Goal: Information Seeking & Learning: Learn about a topic

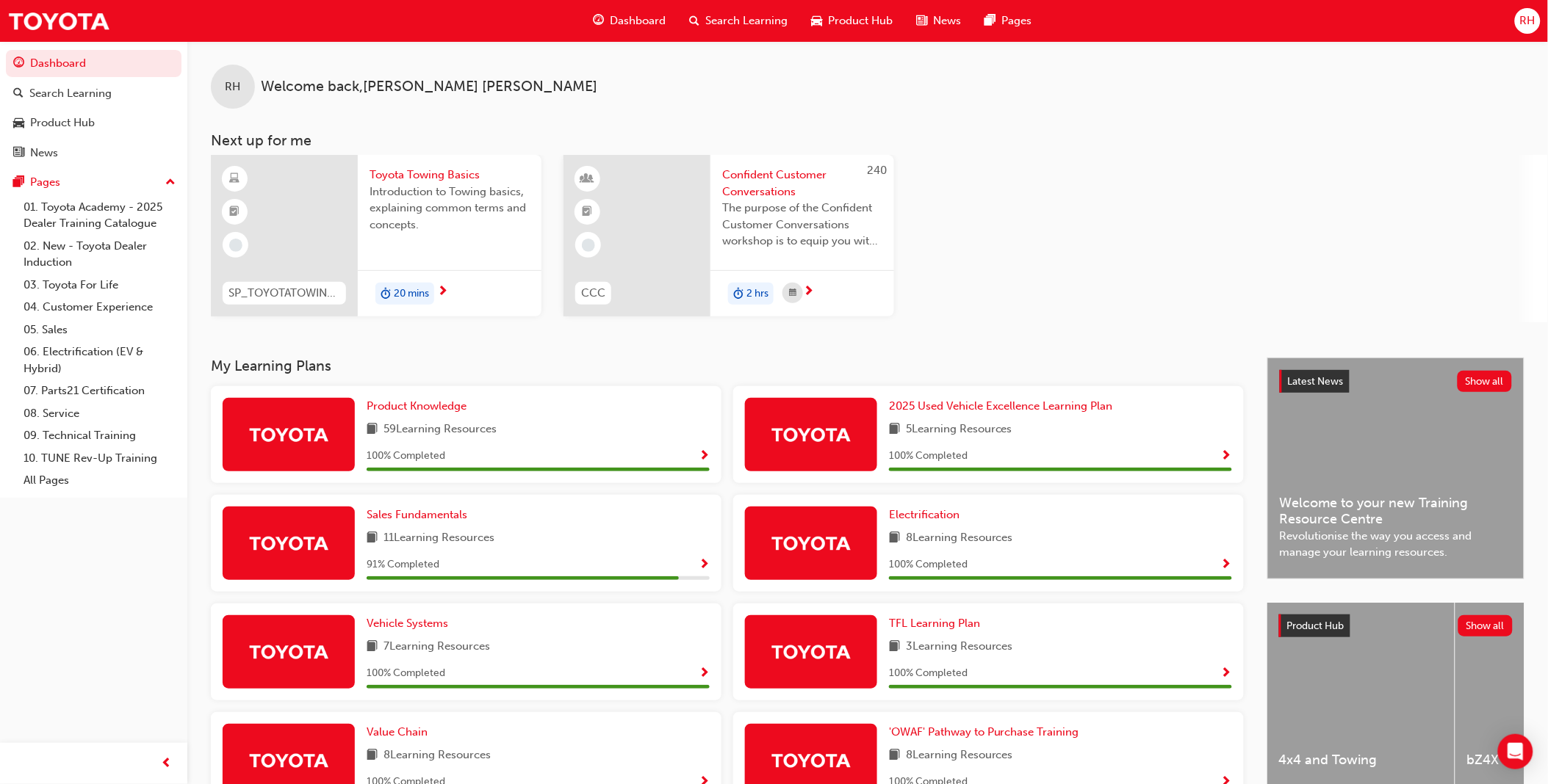
click at [427, 178] on span "Toyota Towing Basics" at bounding box center [449, 174] width 160 height 17
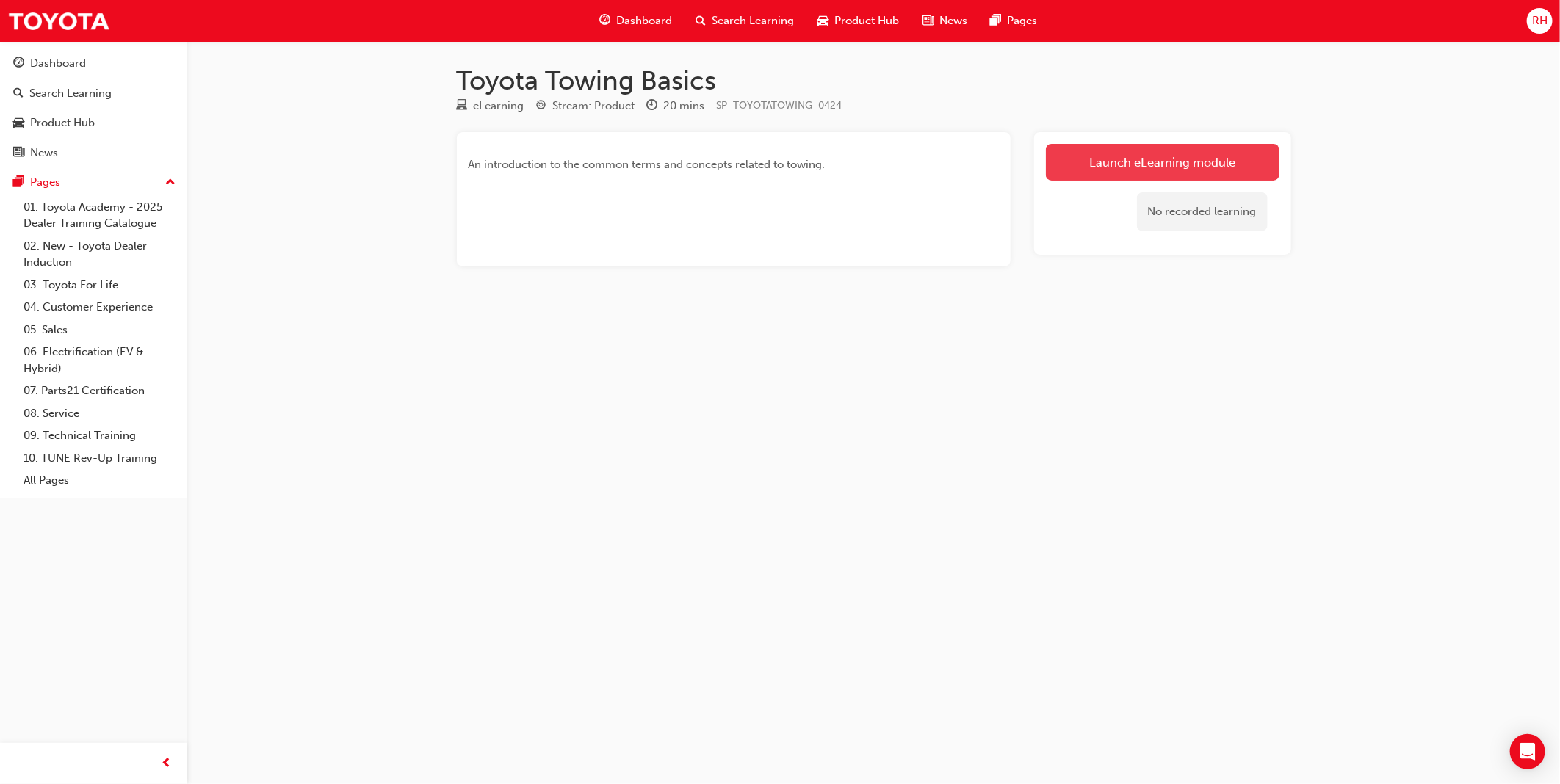
click at [1139, 160] on link "Launch eLearning module" at bounding box center [1162, 162] width 234 height 36
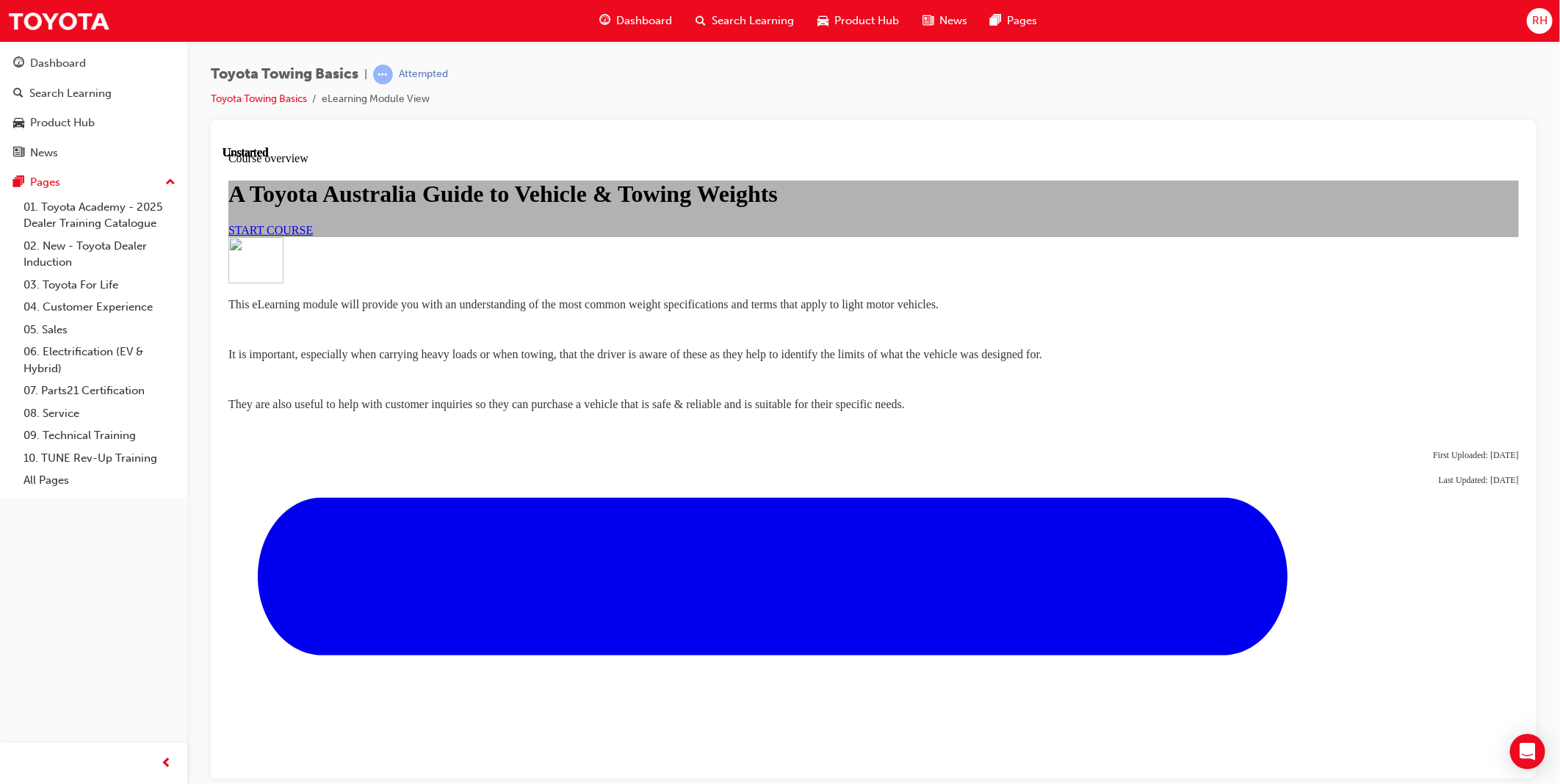
click at [312, 236] on span "START COURSE" at bounding box center [269, 230] width 85 height 13
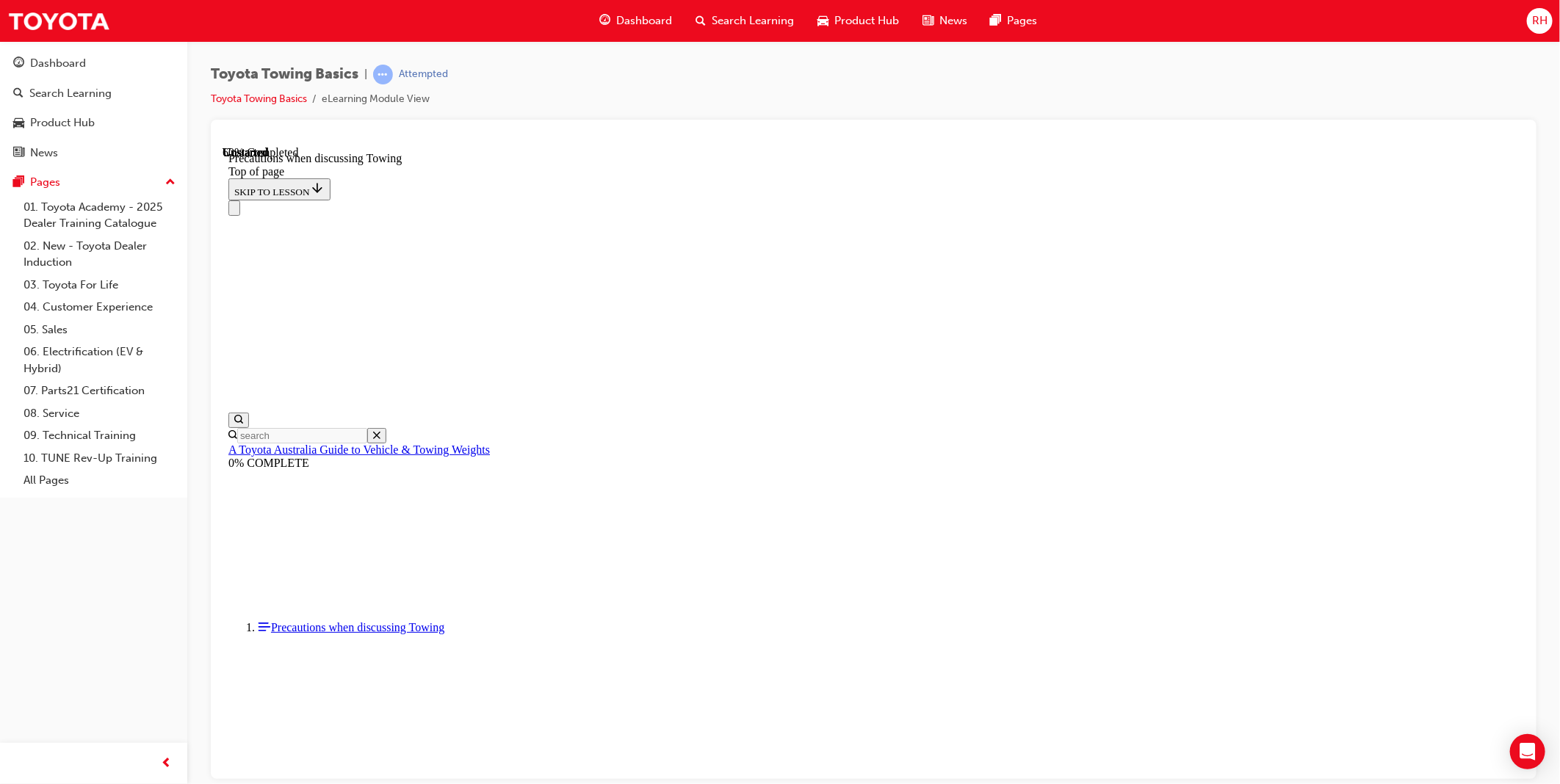
scroll to position [943, 0]
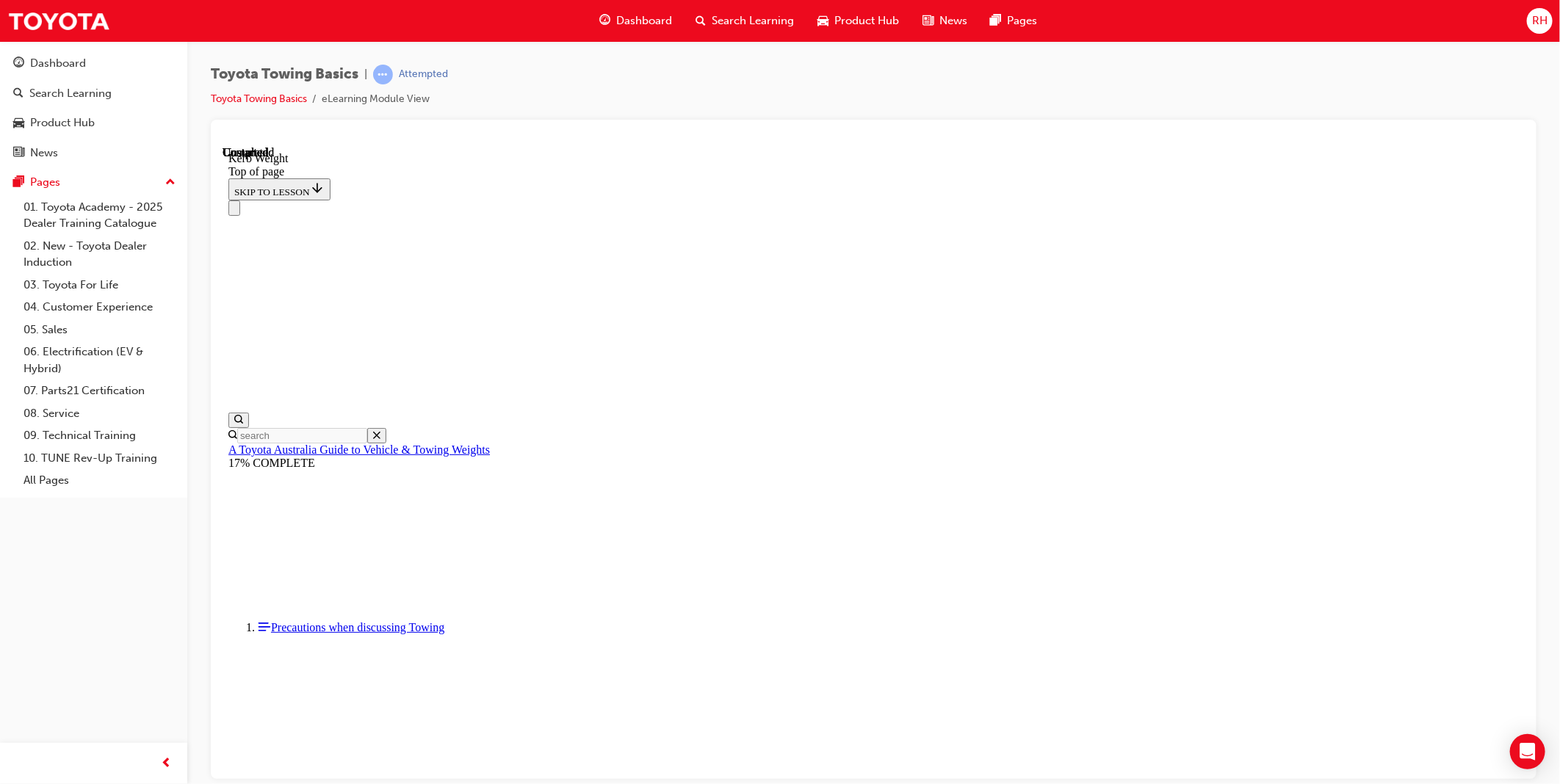
scroll to position [407, 0]
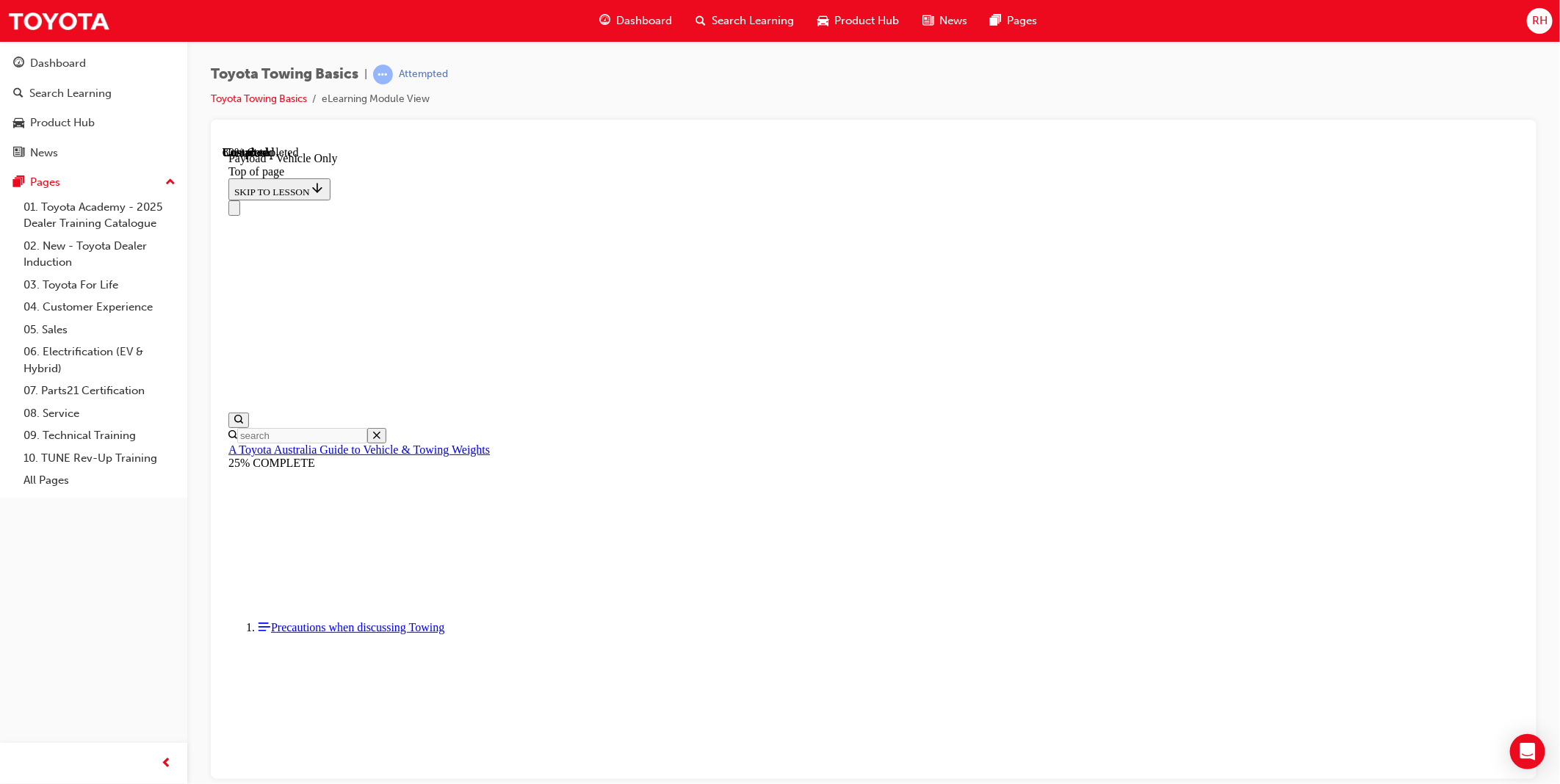
type input "3050"
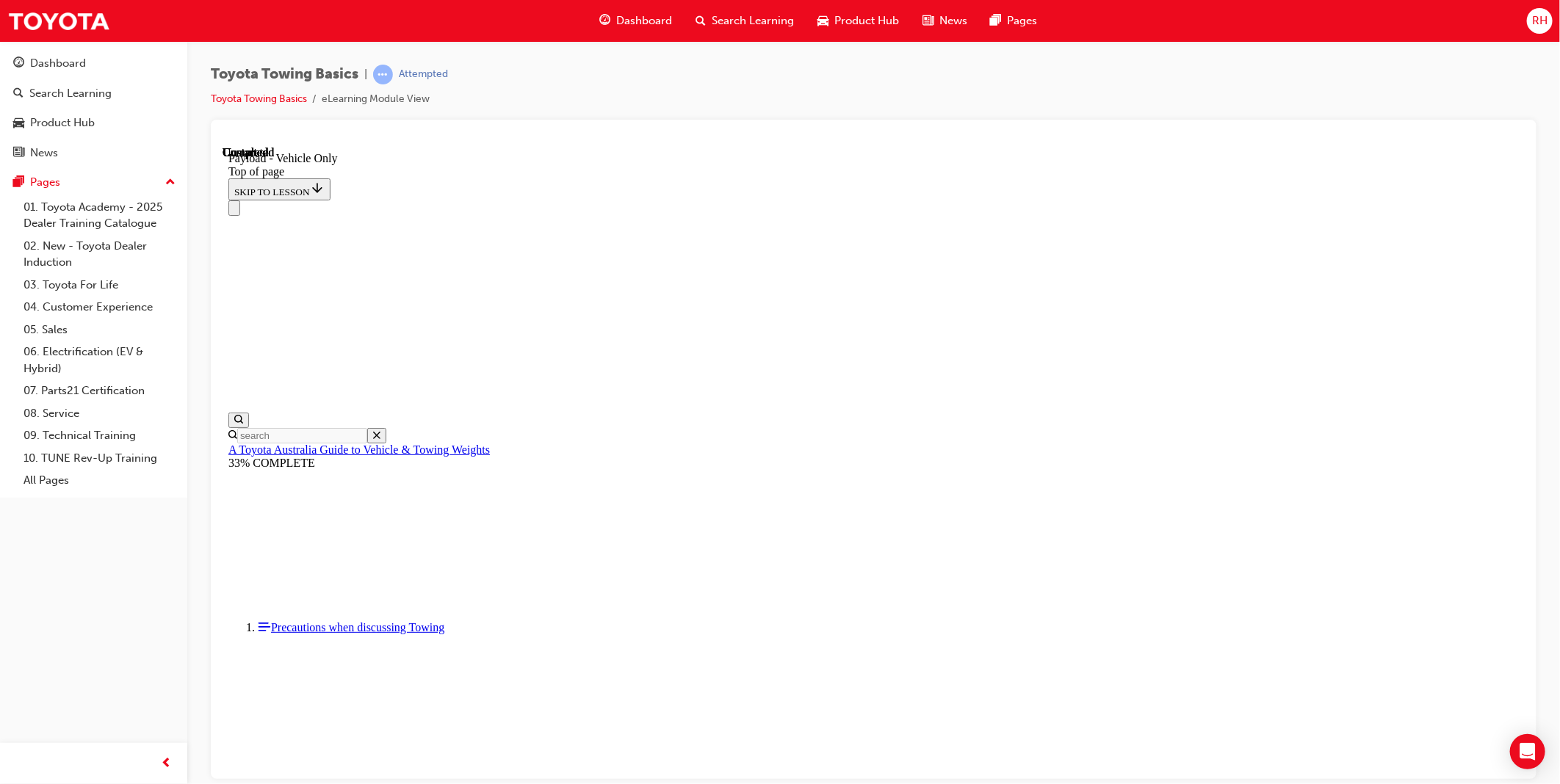
type input "2110"
type input "100"
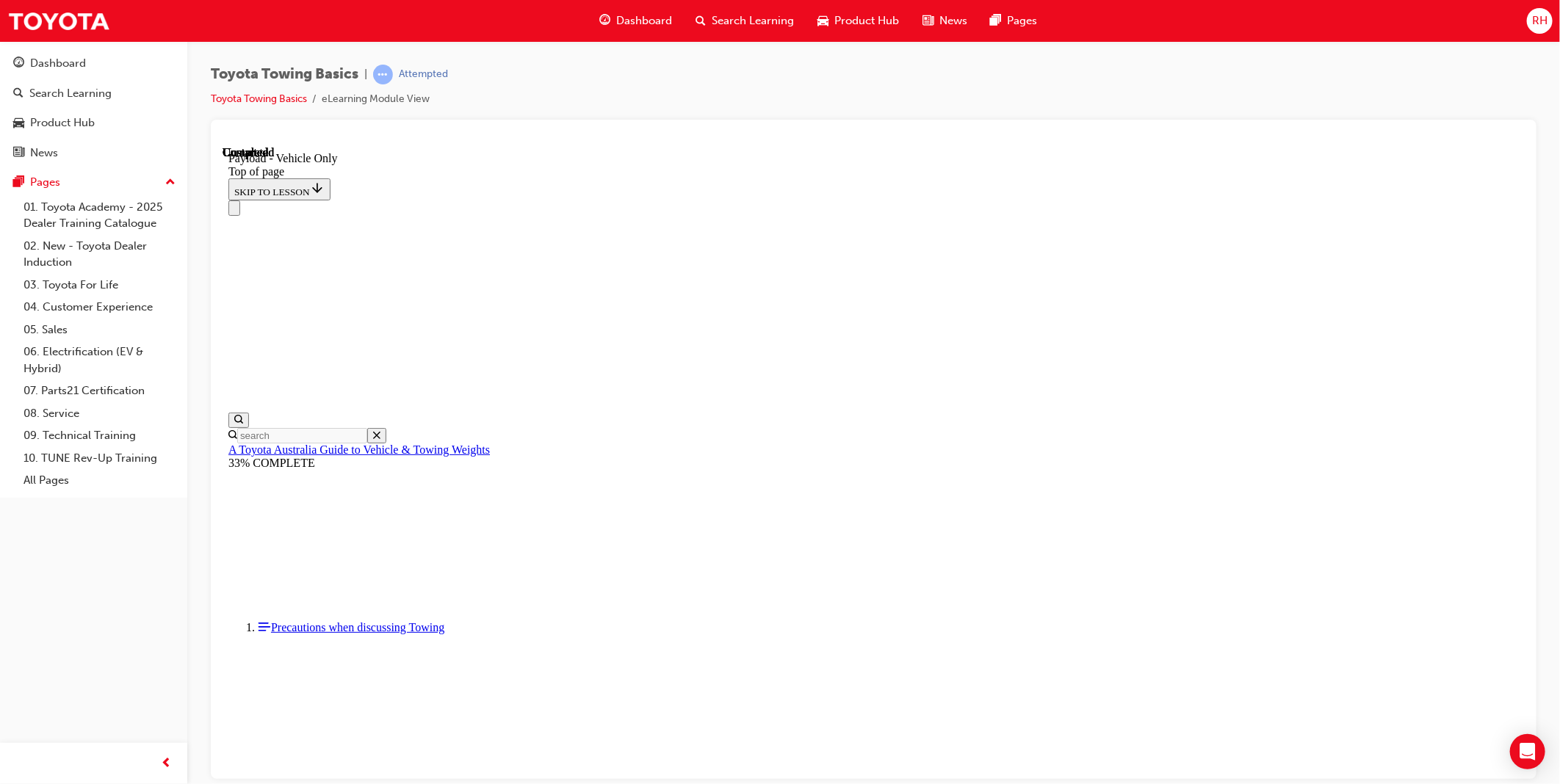
type input "150"
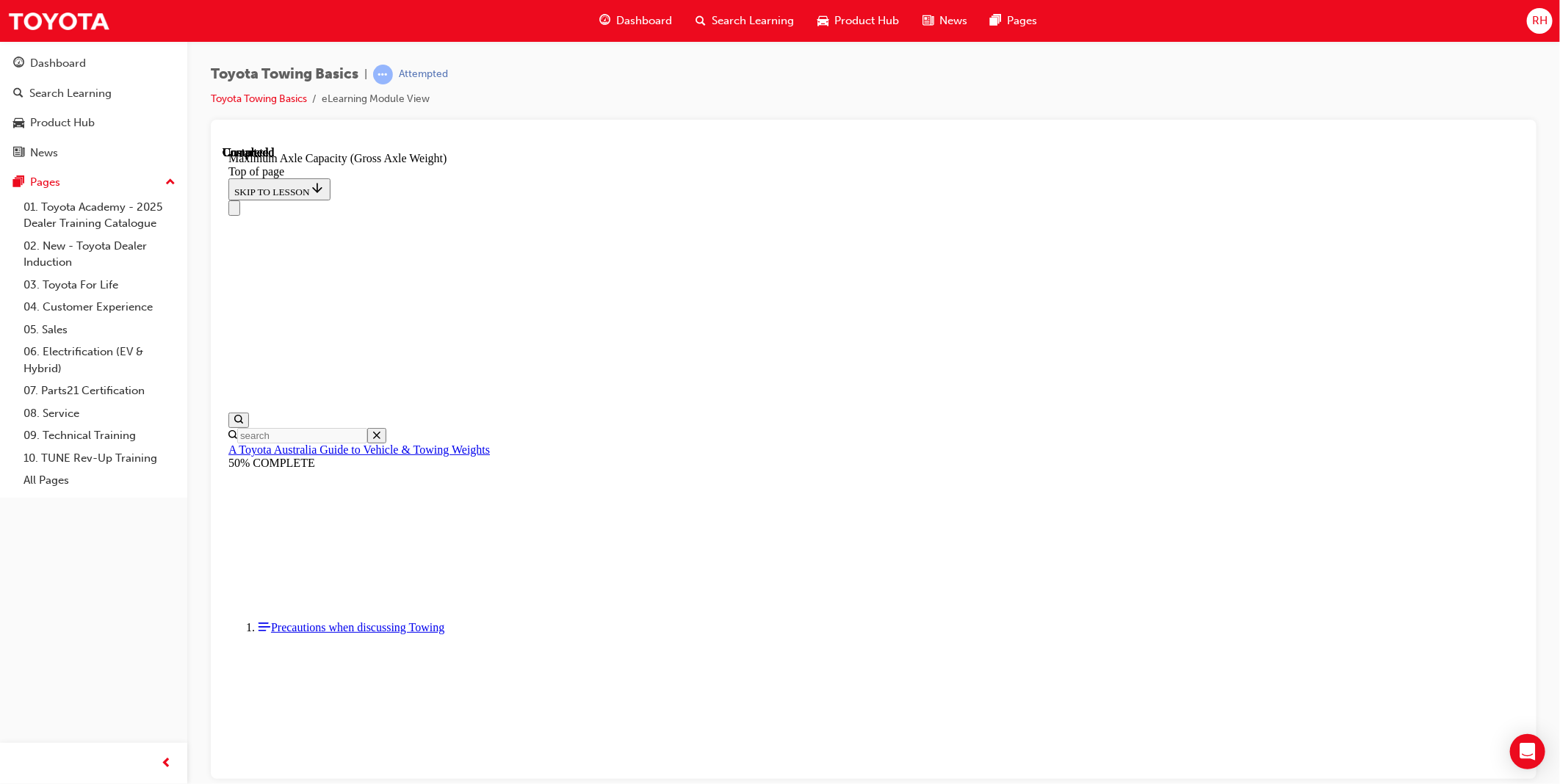
scroll to position [1166, 0]
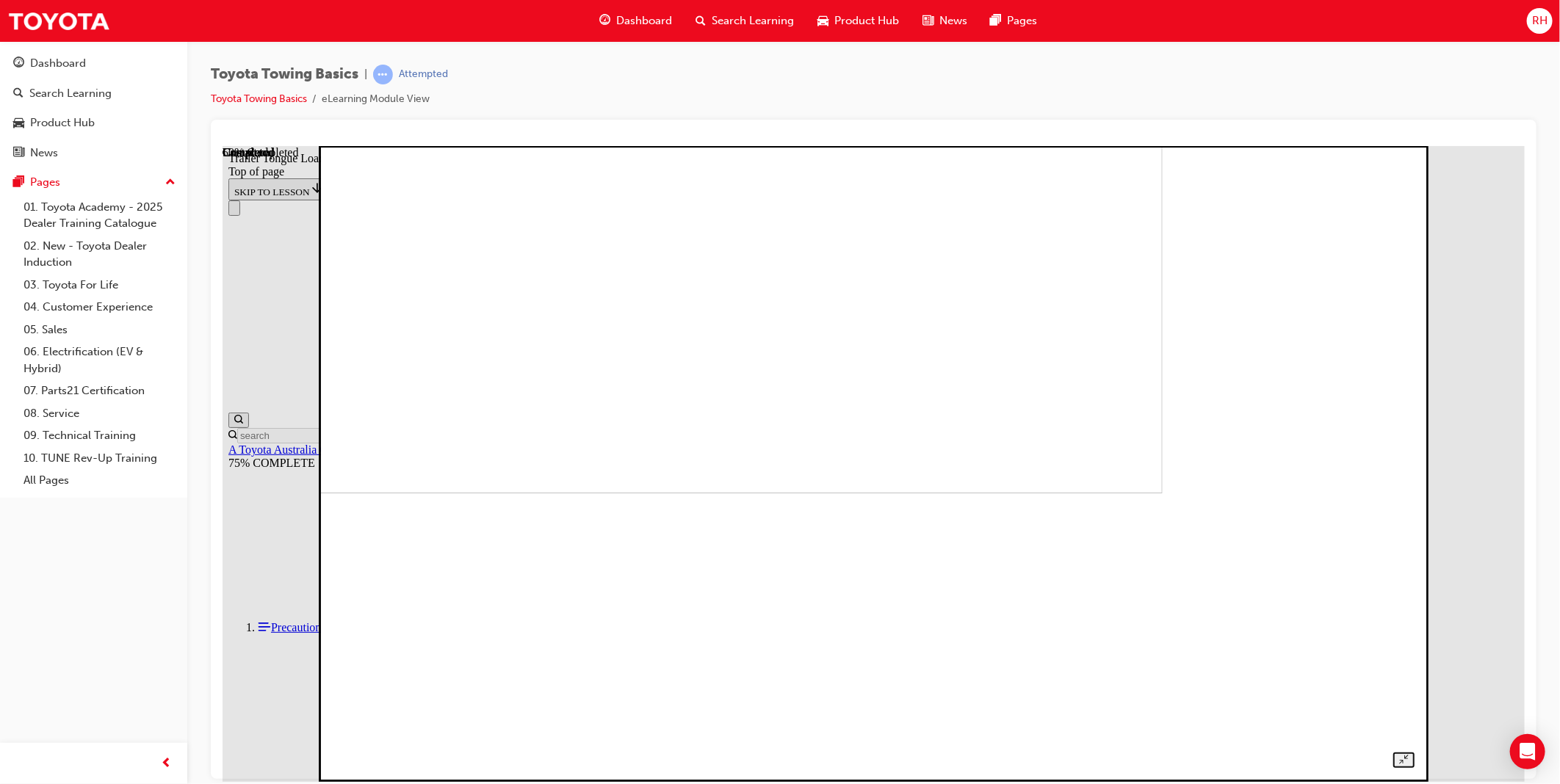
click at [844, 493] on img at bounding box center [631, 174] width 1060 height 636
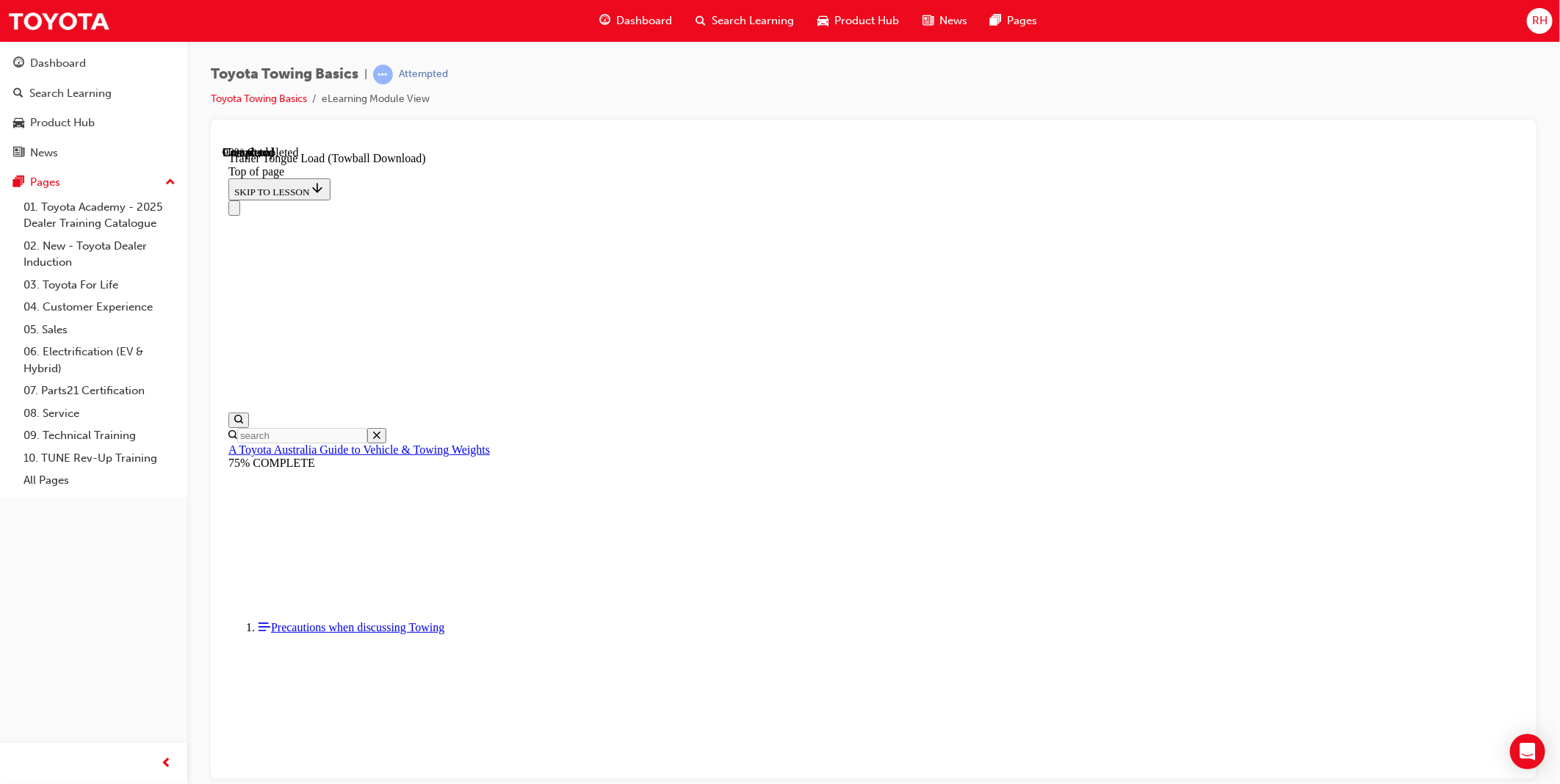
scroll to position [2085, 0]
drag, startPoint x: 1418, startPoint y: 394, endPoint x: 761, endPoint y: 390, distance: 657.0
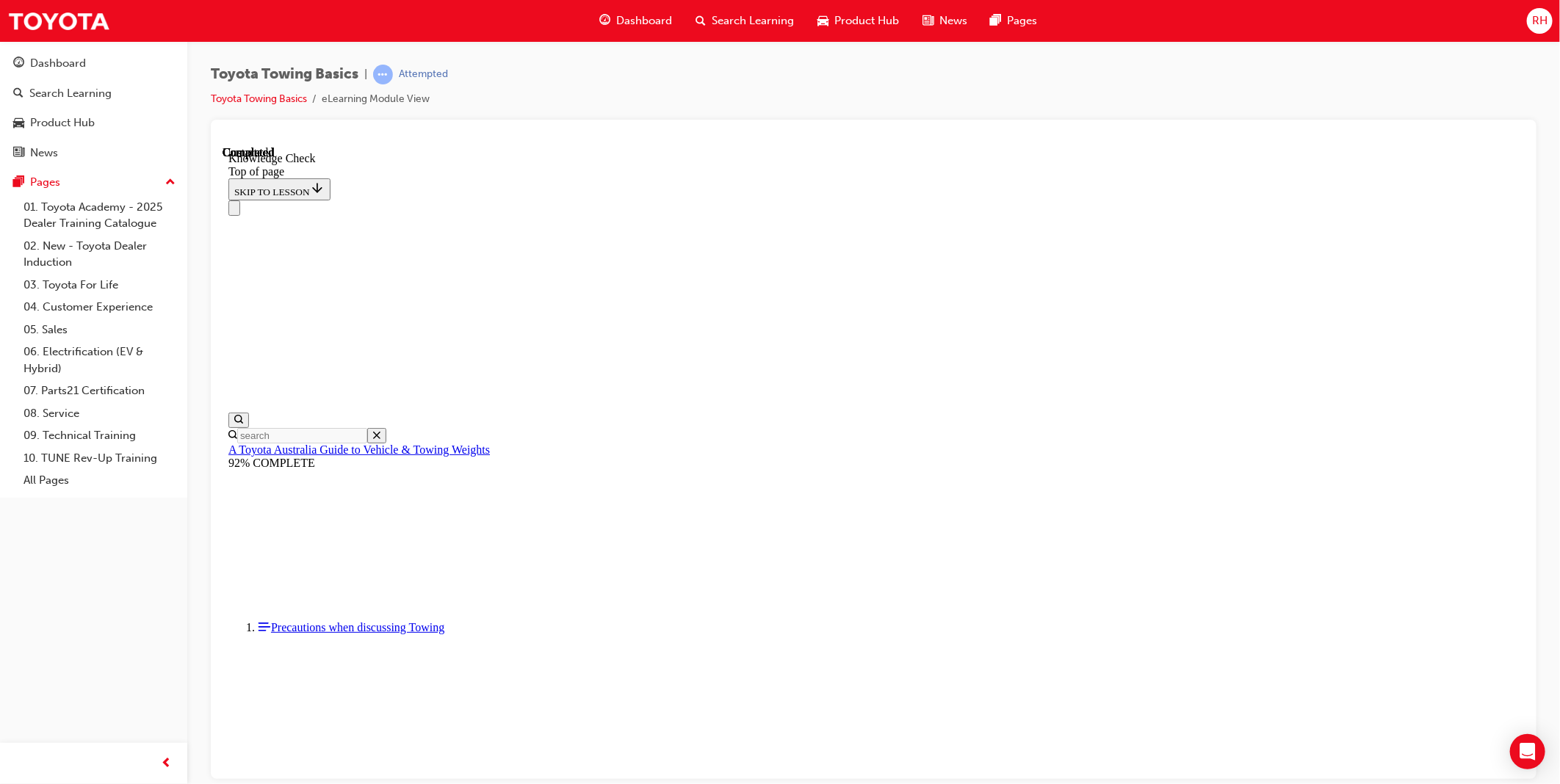
scroll to position [314, 0]
drag, startPoint x: 660, startPoint y: 17547, endPoint x: 719, endPoint y: 17556, distance: 59.7
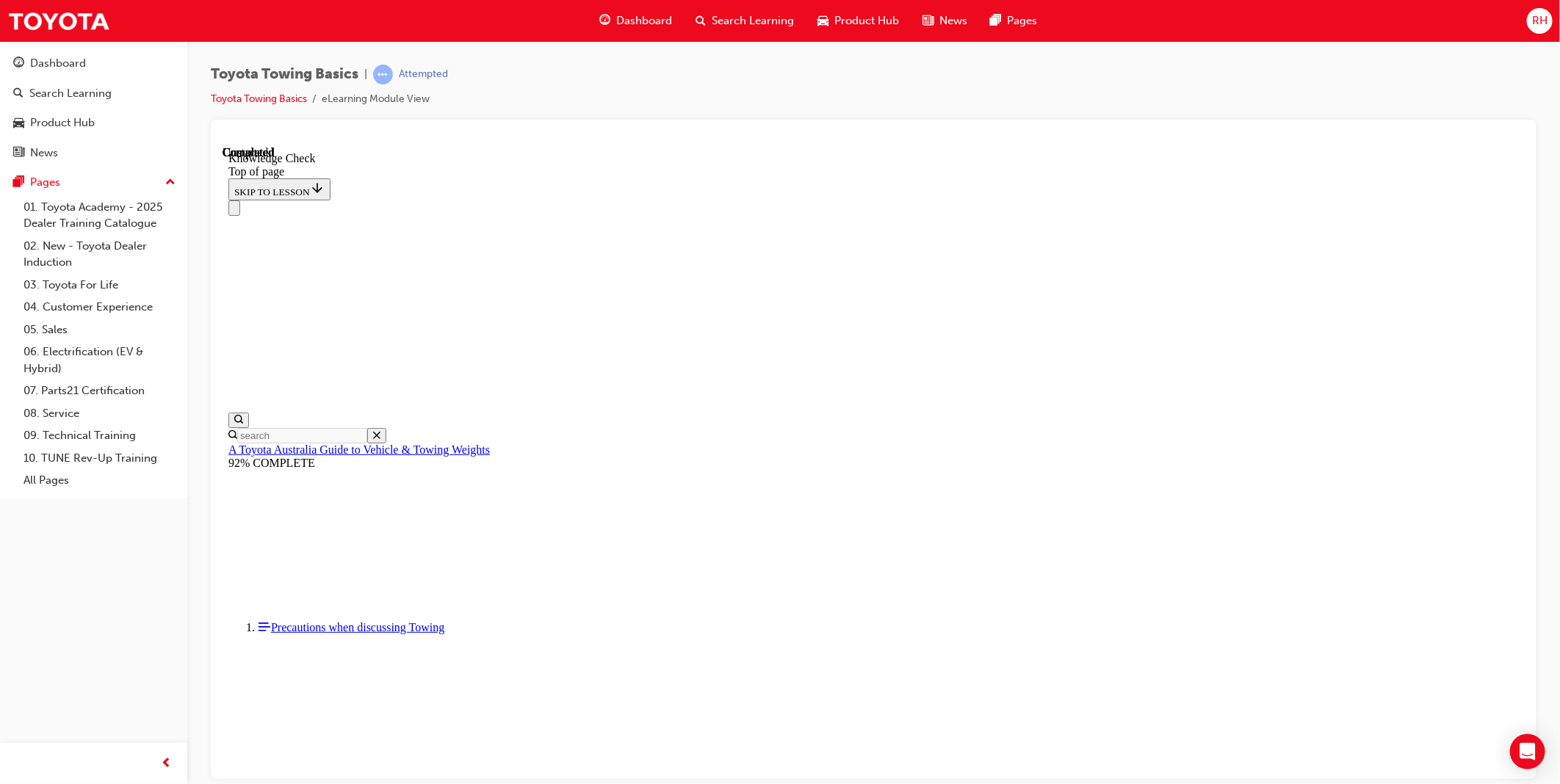
drag, startPoint x: 426, startPoint y: 17885, endPoint x: 725, endPoint y: 17530, distance: 464.1
drag, startPoint x: 426, startPoint y: 17885, endPoint x: 524, endPoint y: 17642, distance: 262.0
drag, startPoint x: 436, startPoint y: 17883, endPoint x: 931, endPoint y: 17783, distance: 505.0
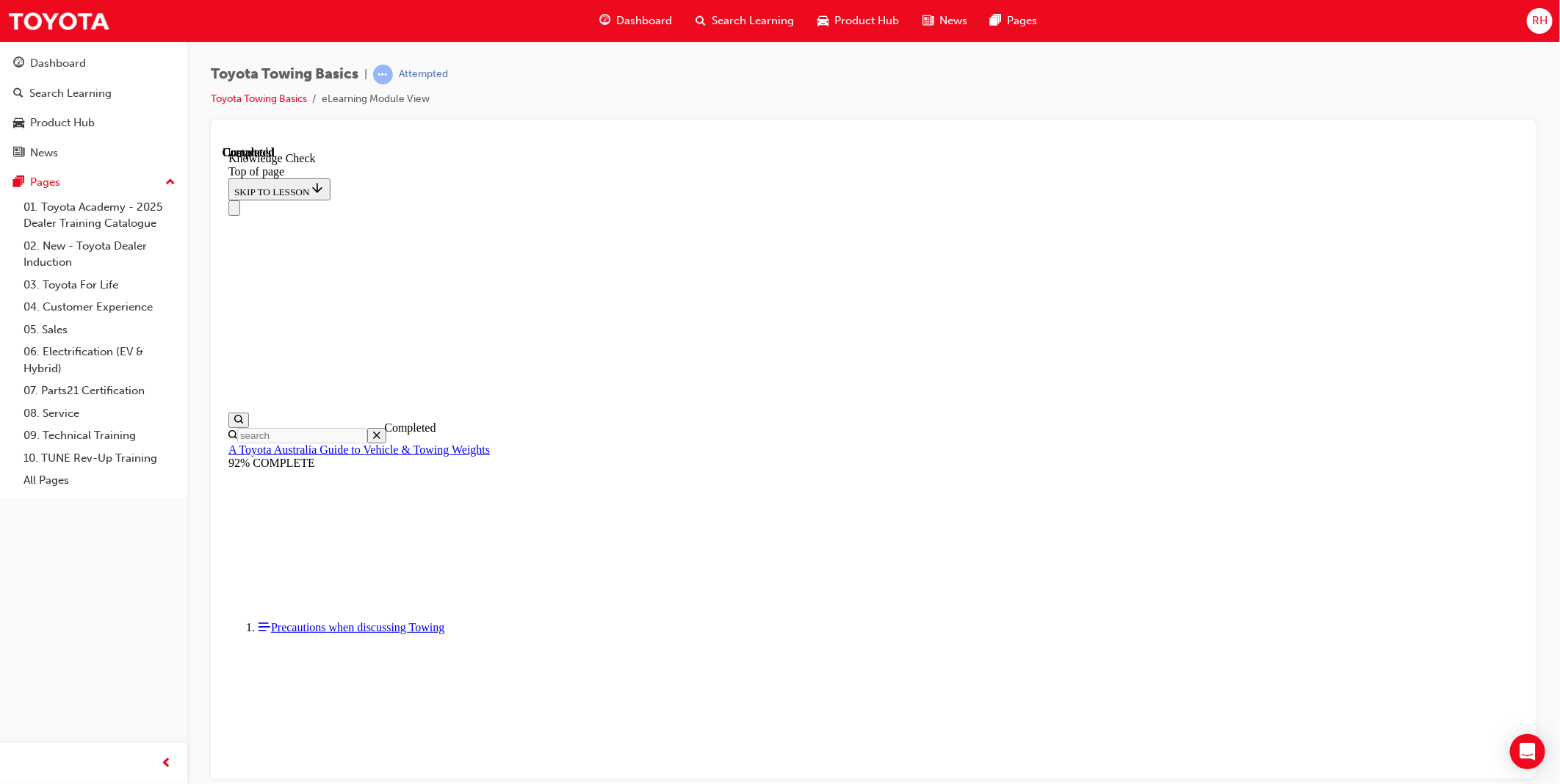
drag, startPoint x: 433, startPoint y: 17890, endPoint x: 792, endPoint y: 17809, distance: 368.0
drag, startPoint x: 436, startPoint y: 17892, endPoint x: 635, endPoint y: 17733, distance: 254.7
drag, startPoint x: 441, startPoint y: 17896, endPoint x: 409, endPoint y: 17826, distance: 77.0
drag, startPoint x: 425, startPoint y: 17886, endPoint x: 532, endPoint y: 17487, distance: 413.1
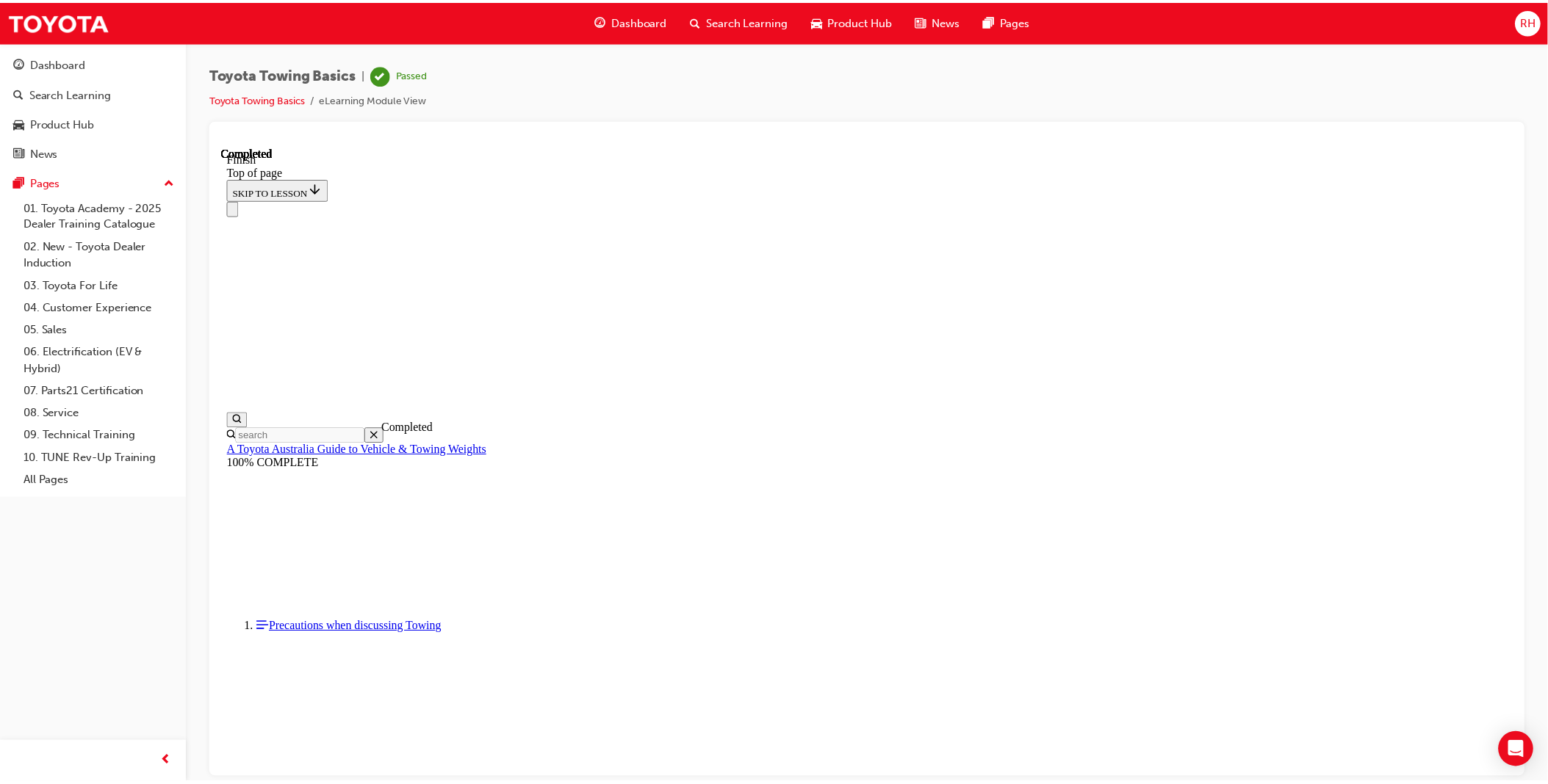
scroll to position [150, 0]
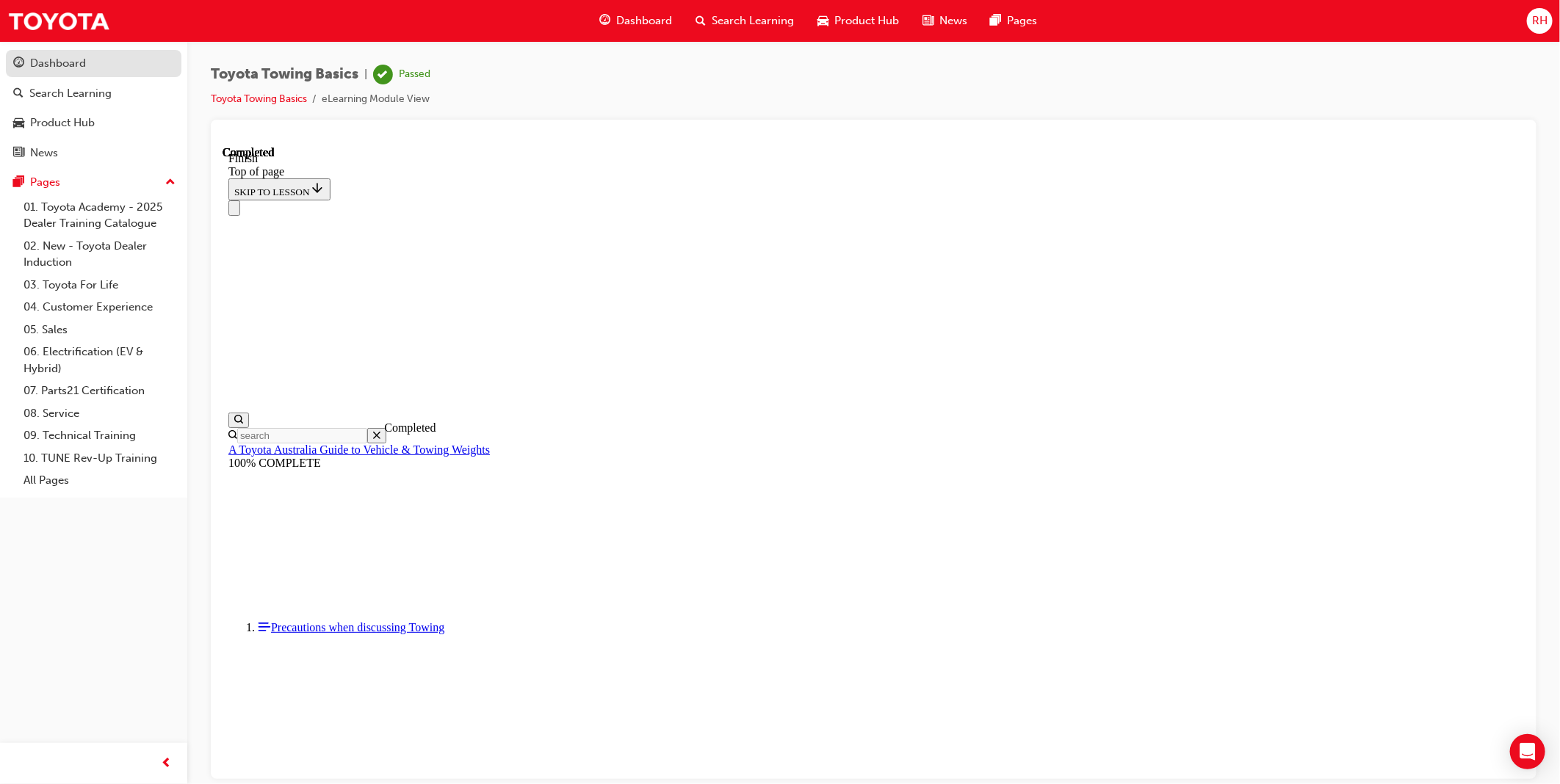
click at [57, 63] on div "Dashboard" at bounding box center [58, 63] width 55 height 17
